Goal: Task Accomplishment & Management: Manage account settings

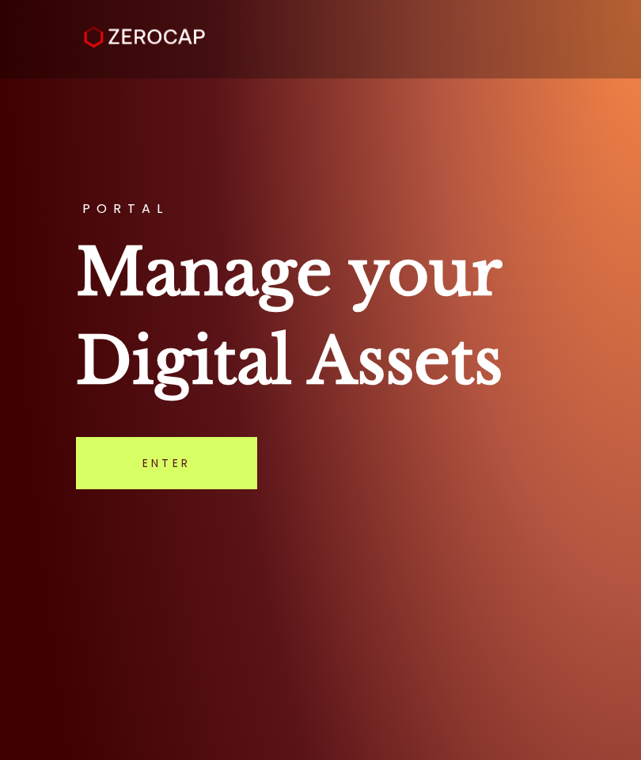
click at [228, 484] on link "Enter" at bounding box center [166, 463] width 181 height 52
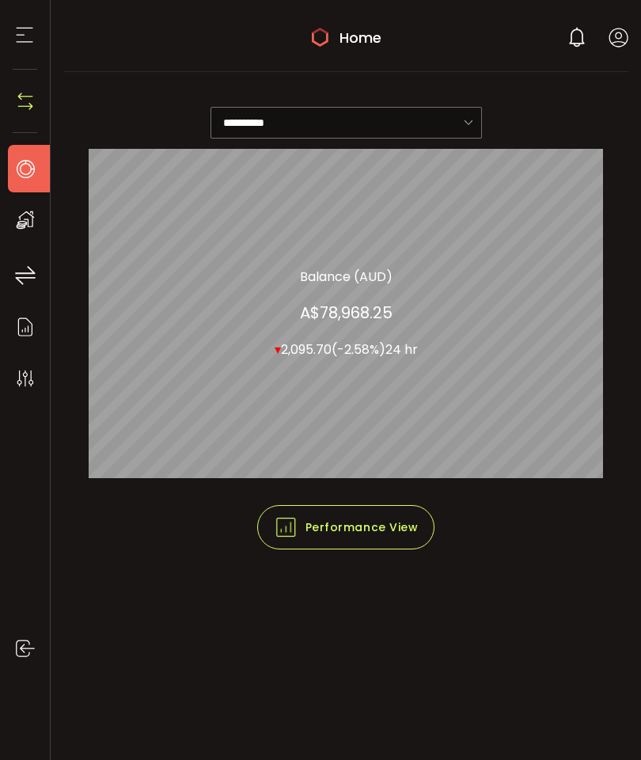
click at [628, 38] on use at bounding box center [619, 37] width 19 height 19
click at [21, 173] on icon at bounding box center [25, 169] width 24 height 24
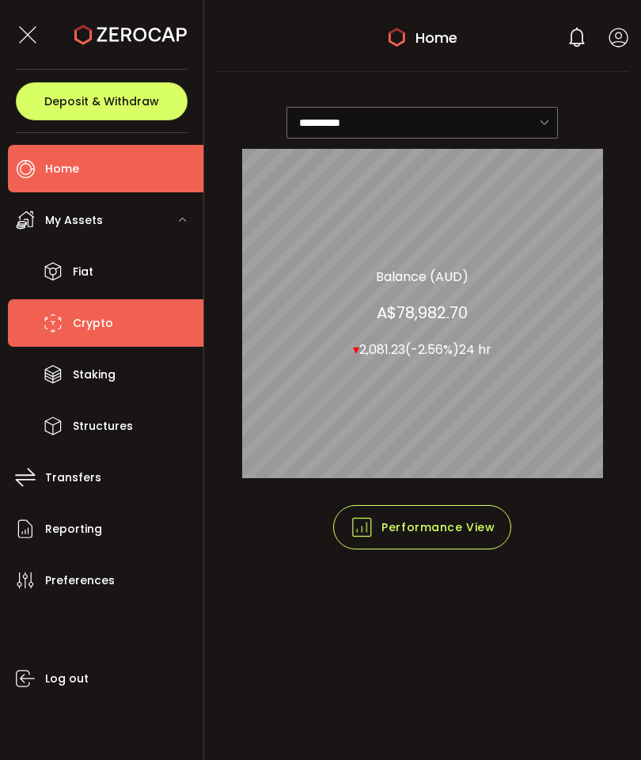
click at [85, 332] on span "Crypto" at bounding box center [93, 323] width 40 height 23
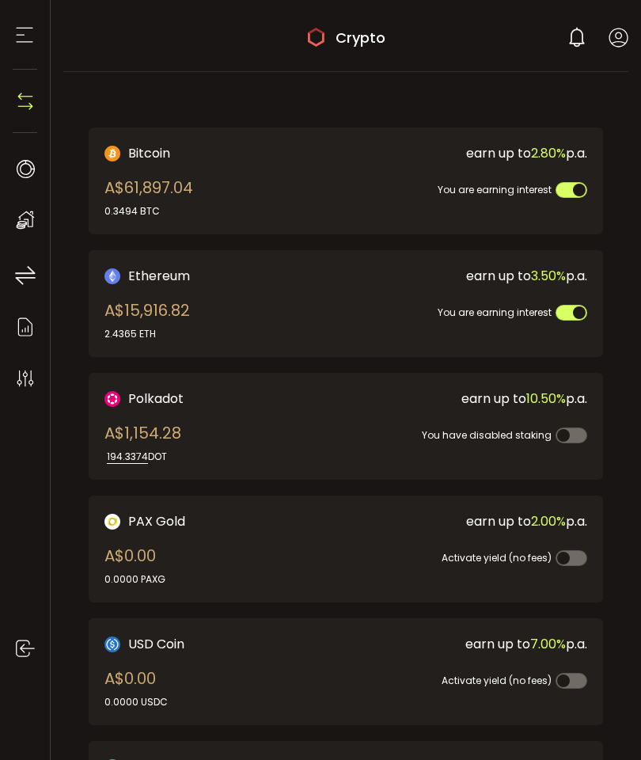
click at [626, 33] on use at bounding box center [619, 37] width 19 height 19
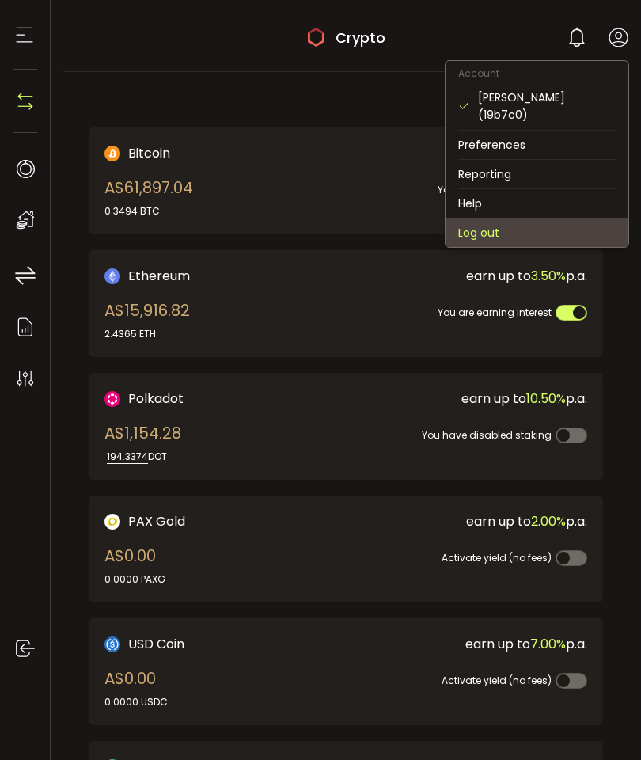
click at [556, 223] on li "Log out" at bounding box center [537, 232] width 183 height 28
